Goal: Transaction & Acquisition: Download file/media

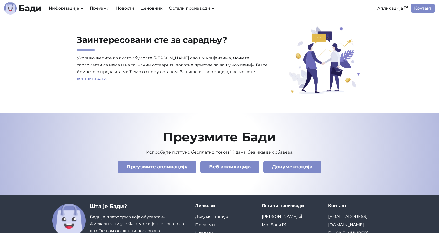
scroll to position [1777, 0]
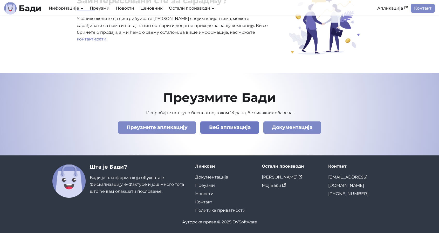
click at [243, 127] on link "Веб апликација" at bounding box center [229, 127] width 59 height 12
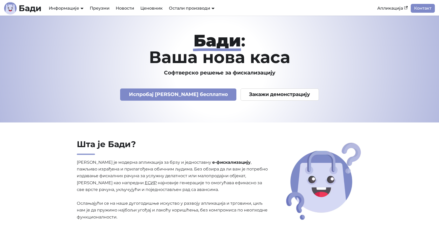
scroll to position [1777, 0]
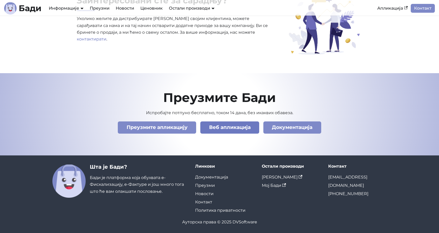
click at [223, 125] on link "Веб апликација" at bounding box center [229, 127] width 59 height 12
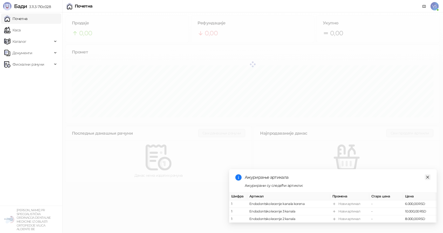
click at [425, 174] on link "Close" at bounding box center [427, 177] width 6 height 6
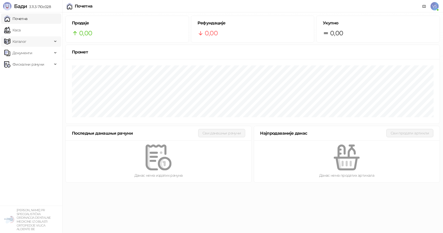
click at [45, 41] on span "Каталог" at bounding box center [28, 41] width 48 height 10
click at [49, 87] on span "Документи" at bounding box center [28, 88] width 48 height 10
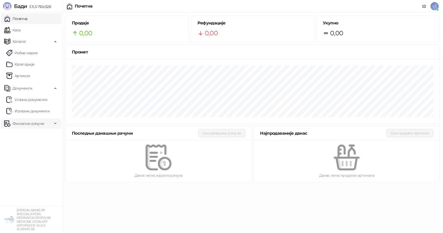
click at [50, 122] on span "Фискални рачуни" at bounding box center [28, 123] width 48 height 10
click at [34, 149] on link "По данима" at bounding box center [19, 146] width 27 height 10
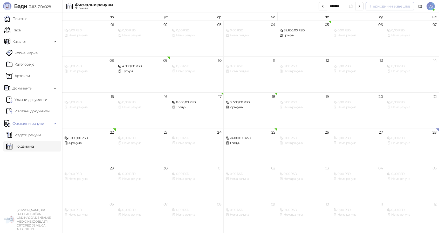
click at [374, 9] on button "Периодични извештај" at bounding box center [389, 6] width 48 height 8
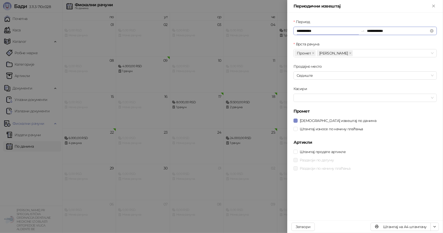
click at [321, 29] on input "**********" at bounding box center [327, 31] width 62 height 6
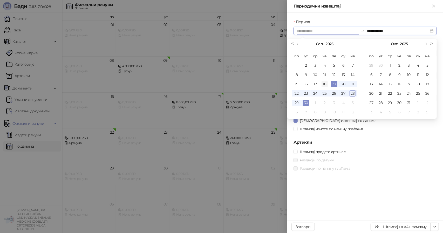
type input "**********"
click at [326, 82] on div "18" at bounding box center [324, 84] width 6 height 6
type input "**********"
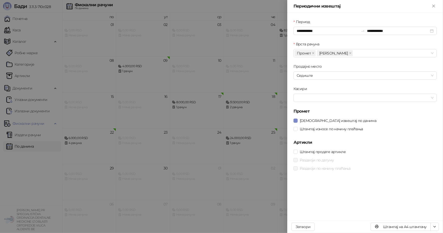
click at [361, 144] on h5 "Артикли" at bounding box center [364, 142] width 143 height 6
click at [294, 118] on label "[DEMOGRAPHIC_DATA] извештај по данима" at bounding box center [335, 121] width 85 height 6
click at [436, 228] on icon "button" at bounding box center [434, 227] width 4 height 4
click at [428, 215] on span "Преузми у XLSX формату" at bounding box center [412, 216] width 45 height 6
